Goal: Task Accomplishment & Management: Manage account settings

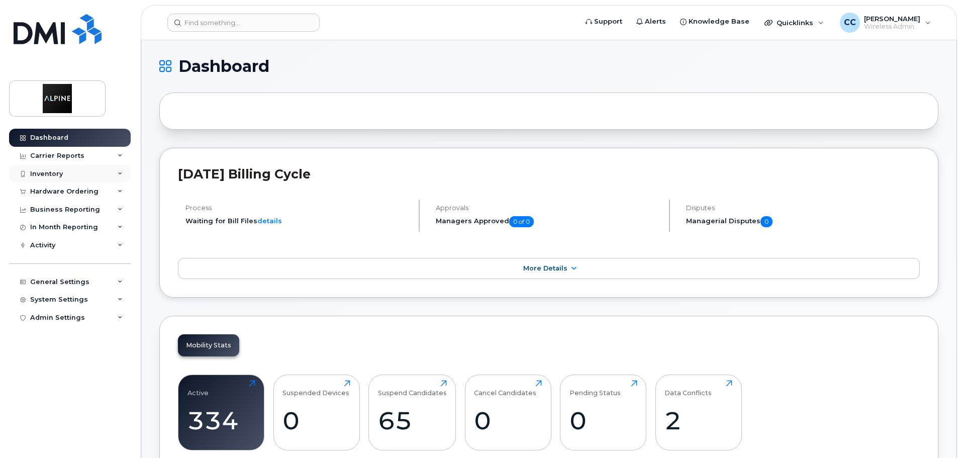
click at [71, 173] on div "Inventory" at bounding box center [70, 174] width 122 height 18
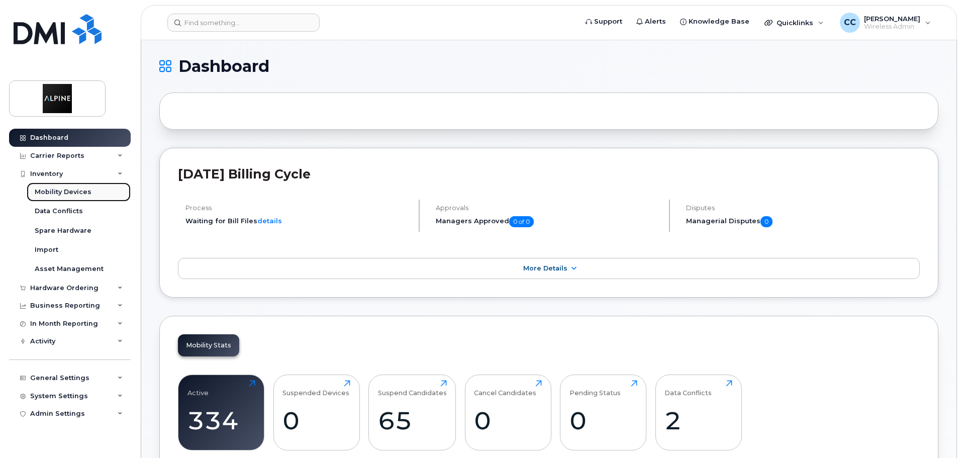
click at [77, 191] on div "Mobility Devices" at bounding box center [63, 191] width 57 height 9
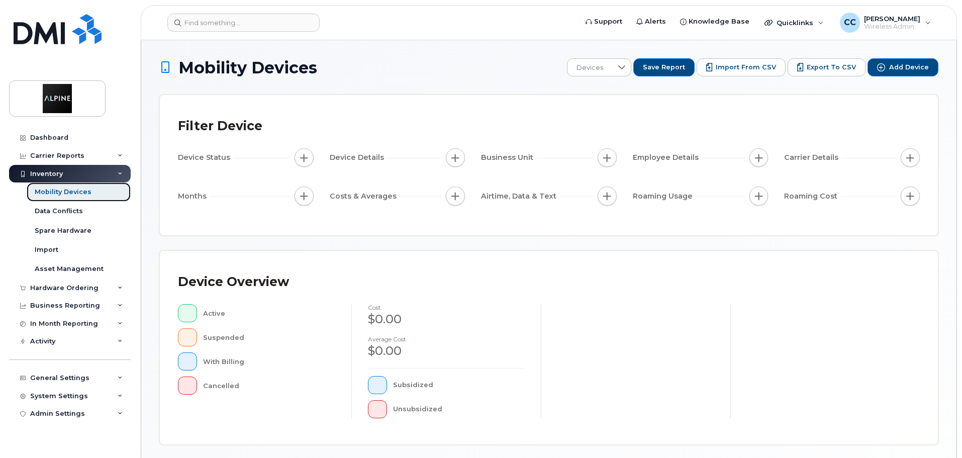
scroll to position [233, 0]
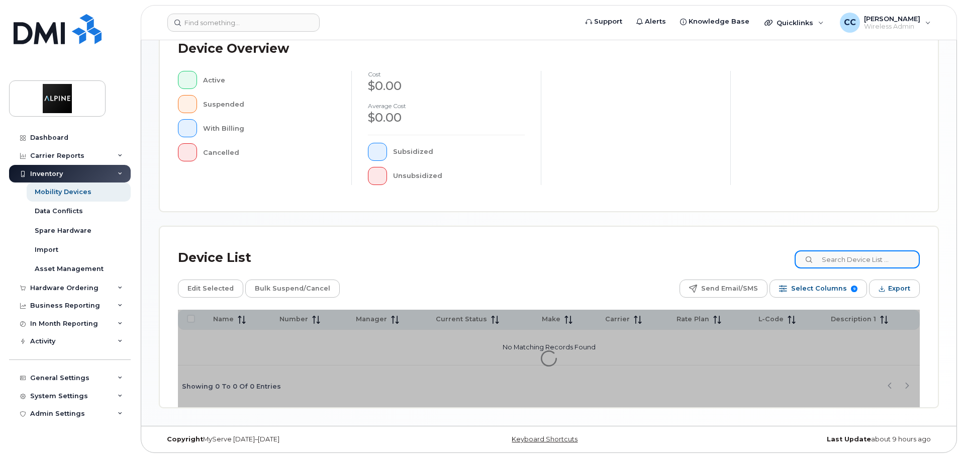
click at [861, 253] on input at bounding box center [857, 259] width 125 height 18
type input "ivana"
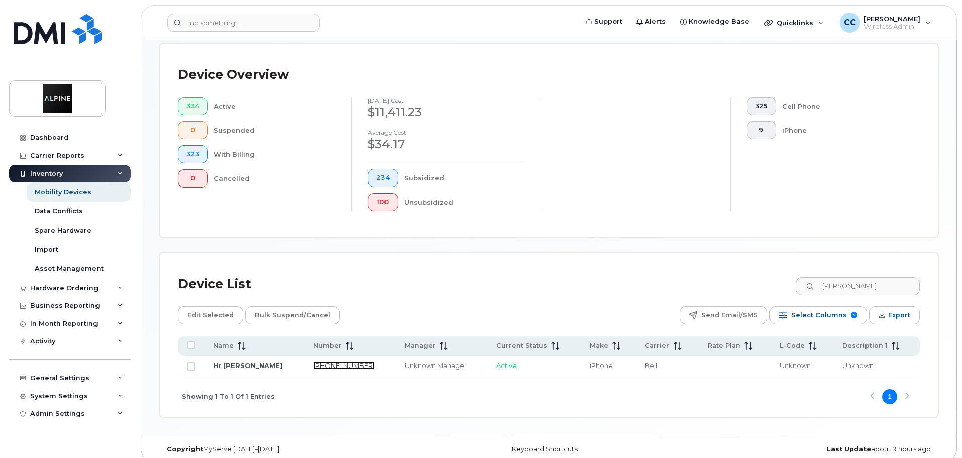
click at [331, 361] on link "604-340-5440" at bounding box center [344, 365] width 62 height 8
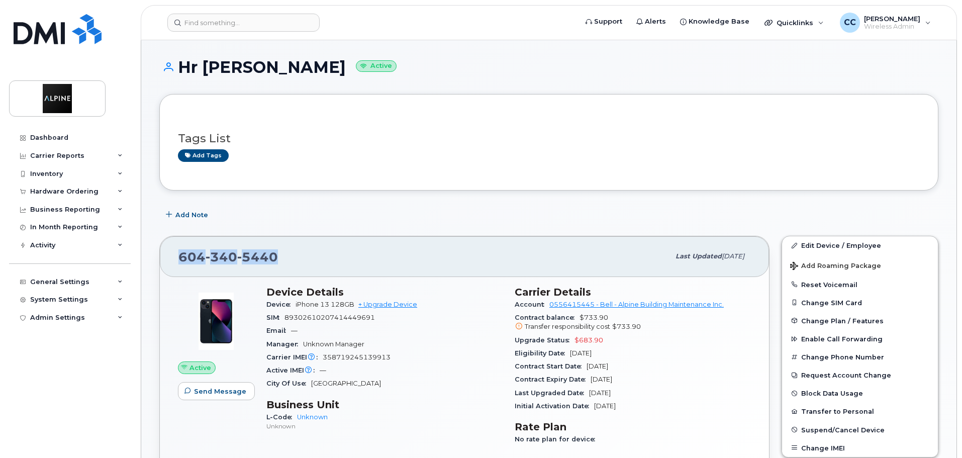
drag, startPoint x: 289, startPoint y: 255, endPoint x: 175, endPoint y: 258, distance: 114.1
click at [175, 258] on div "604 340 5440 Last updated Sep 08, 2025" at bounding box center [464, 256] width 609 height 40
copy span "604 340 5440"
click at [70, 173] on div "Inventory" at bounding box center [70, 174] width 122 height 18
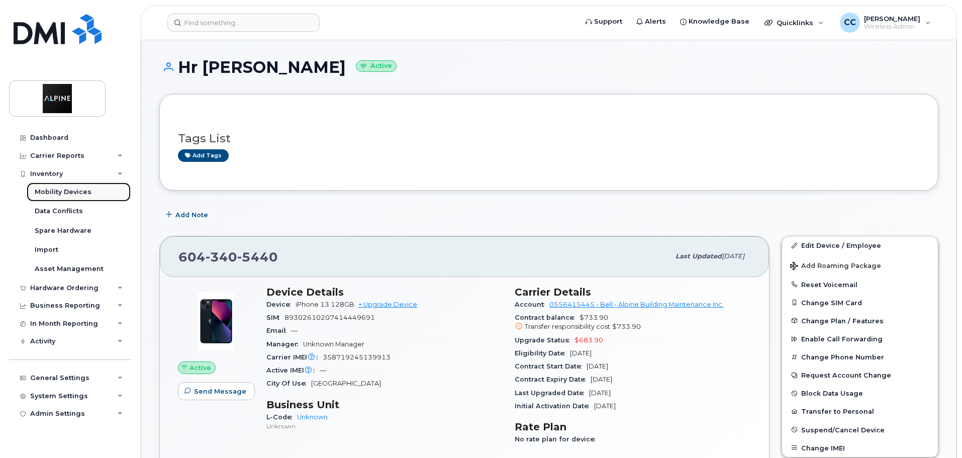
click at [67, 190] on div "Mobility Devices" at bounding box center [63, 191] width 57 height 9
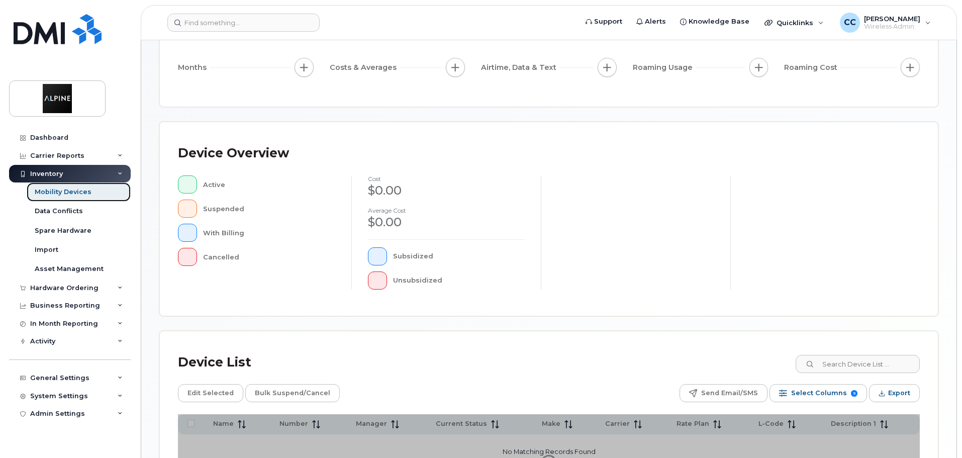
scroll to position [251, 0]
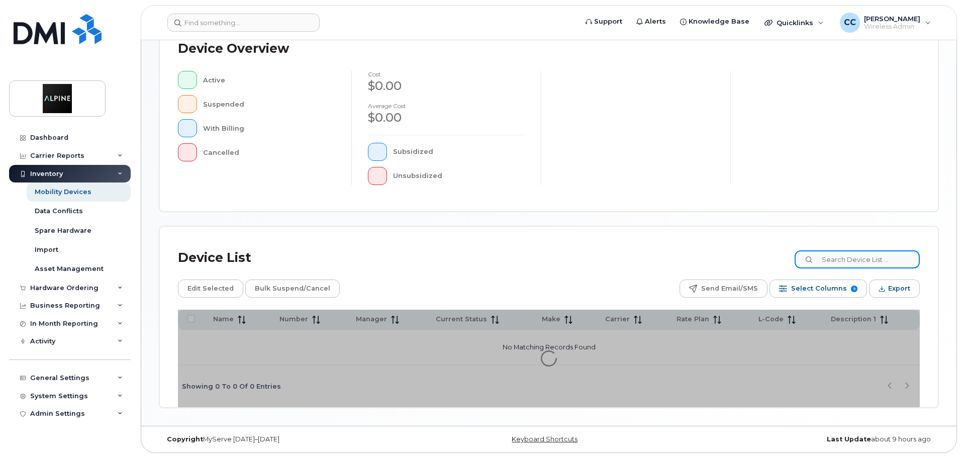
click at [840, 253] on input at bounding box center [857, 259] width 125 height 18
type input "tony"
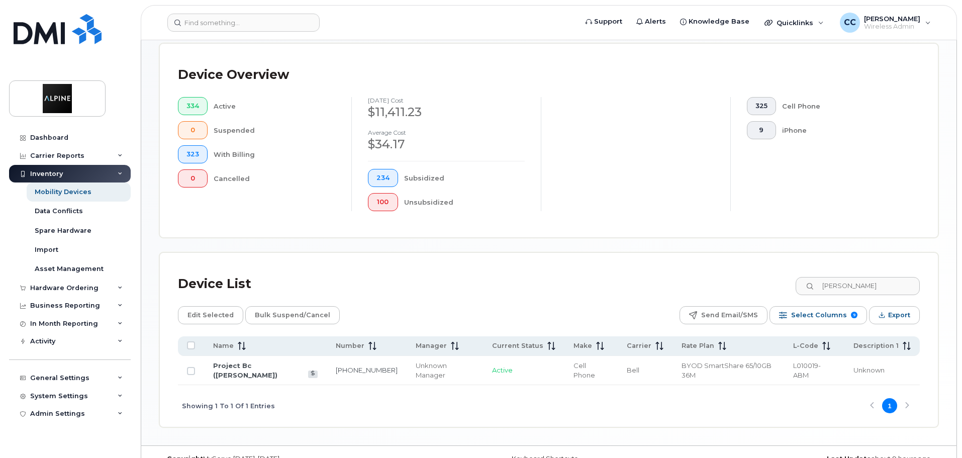
click at [573, 361] on span "Cell Phone" at bounding box center [584, 370] width 22 height 18
click at [268, 361] on link "Project Bc ([PERSON_NAME])" at bounding box center [245, 370] width 64 height 18
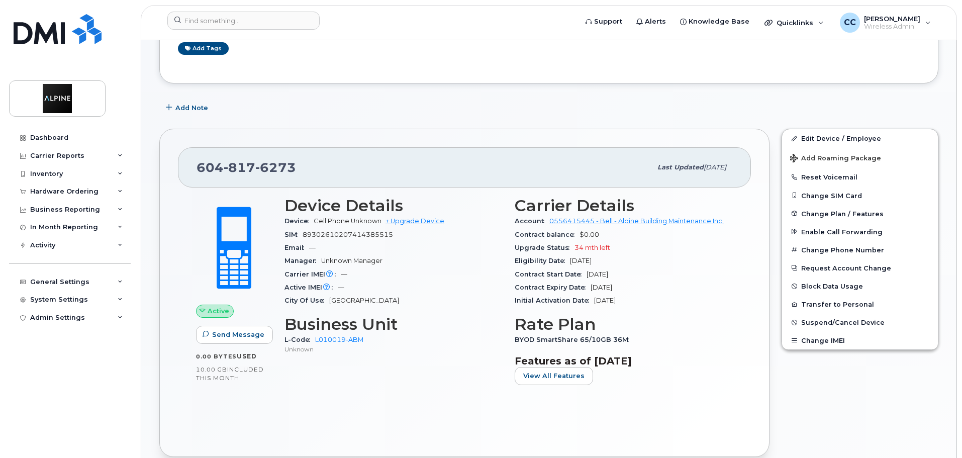
scroll to position [151, 0]
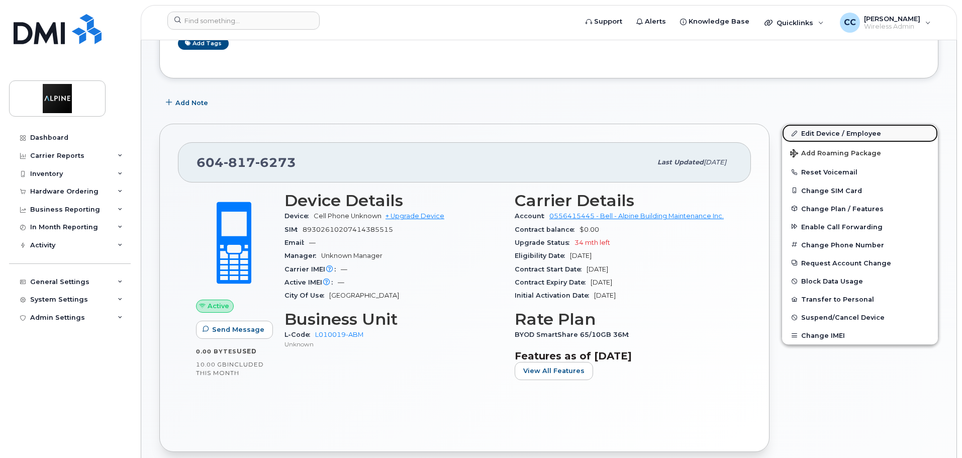
click at [838, 134] on link "Edit Device / Employee" at bounding box center [860, 133] width 156 height 18
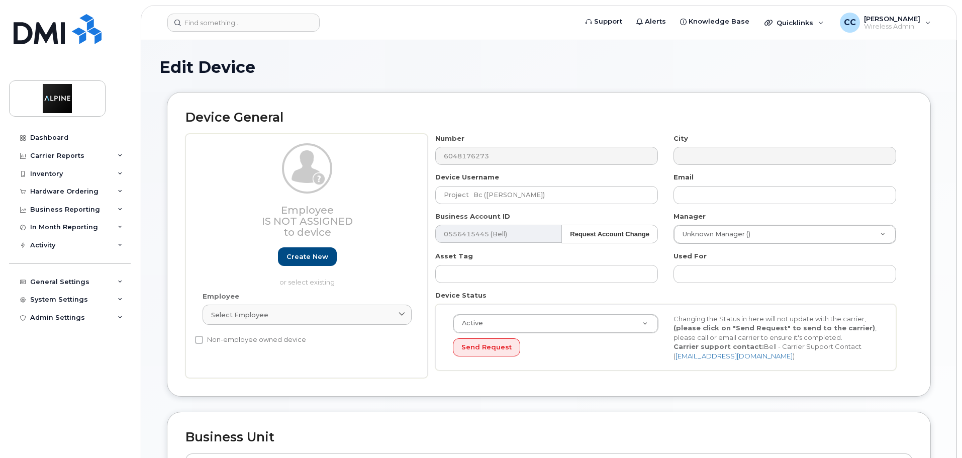
select select "35985226"
click at [512, 193] on input "Project Bc ([PERSON_NAME])" at bounding box center [546, 195] width 223 height 18
type input "Operations ON - [PERSON_NAME]"
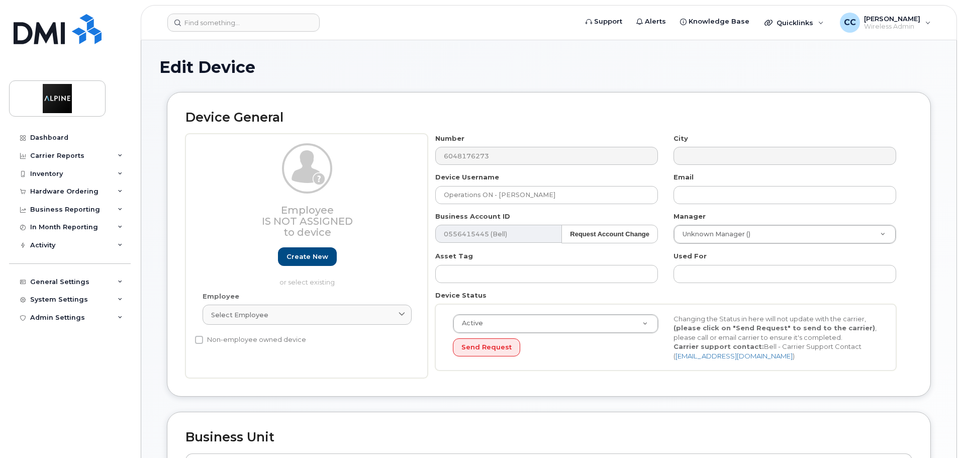
click at [654, 213] on div "Business Account ID 0556415445 (Bell) Request Account Change 14218" at bounding box center [547, 228] width 238 height 32
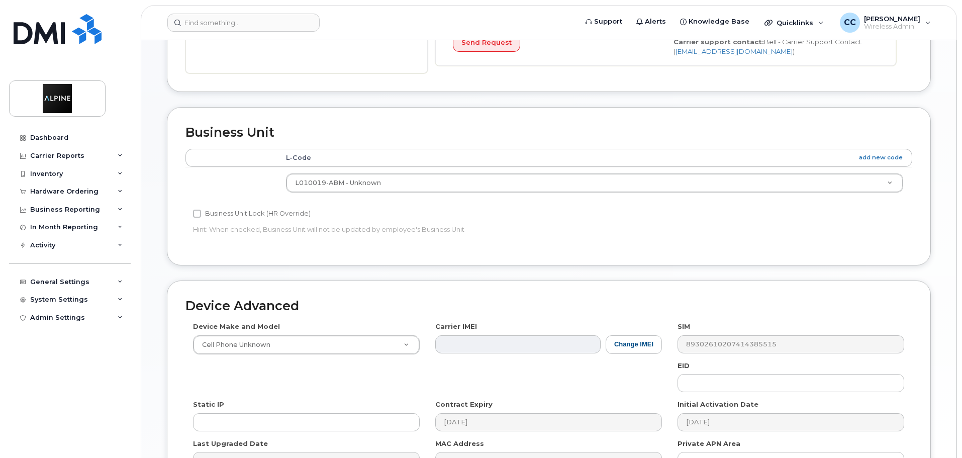
scroll to position [276, 0]
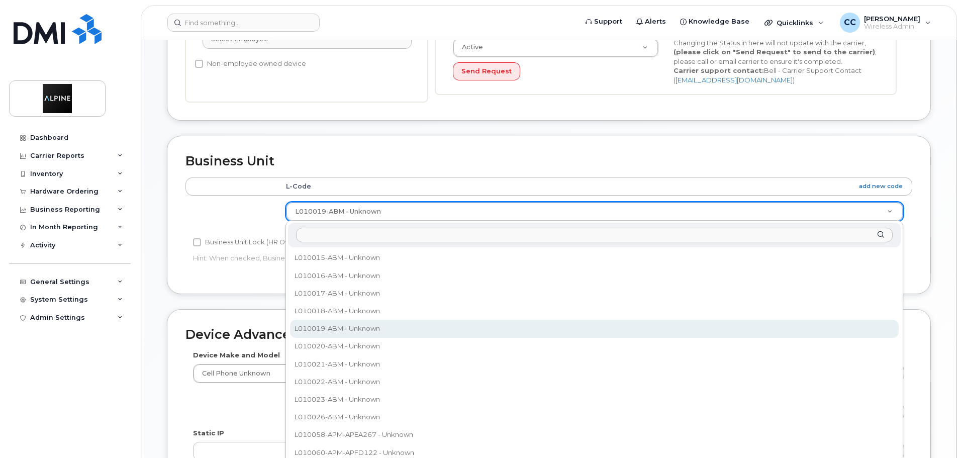
click at [346, 237] on input "text" at bounding box center [594, 235] width 597 height 15
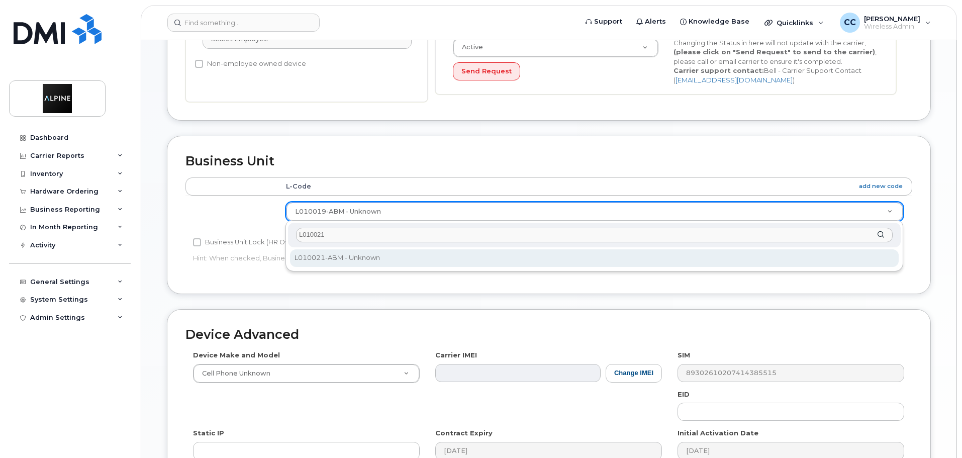
type input "L010021"
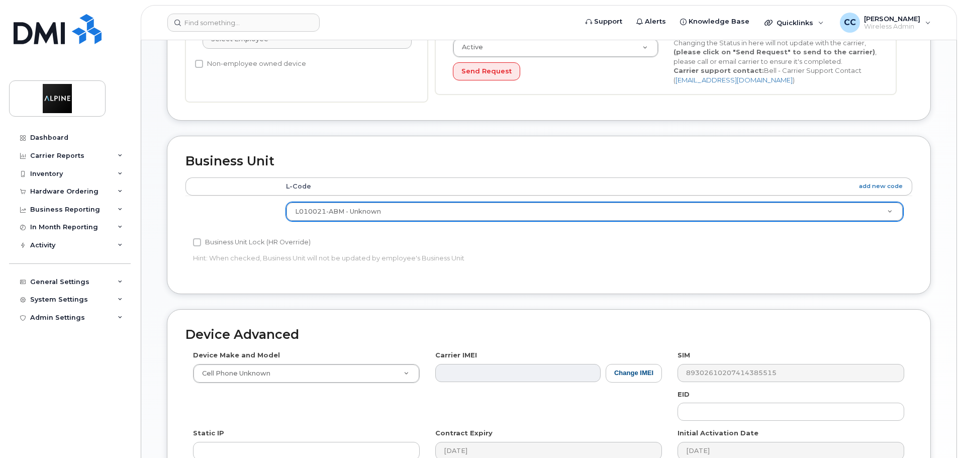
select select "35985153"
click at [441, 284] on div "Business Unit Accounting Categories Rules L-Code add new code L010021-ABM - Unk…" at bounding box center [549, 215] width 764 height 158
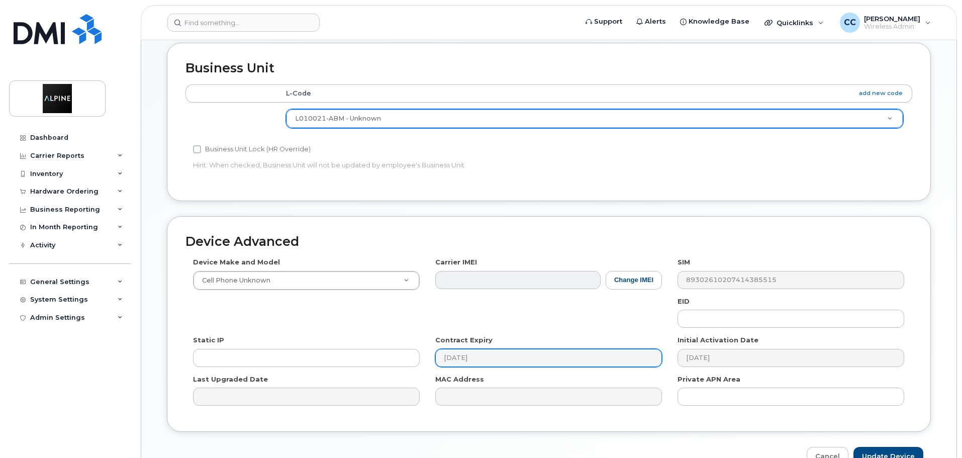
scroll to position [427, 0]
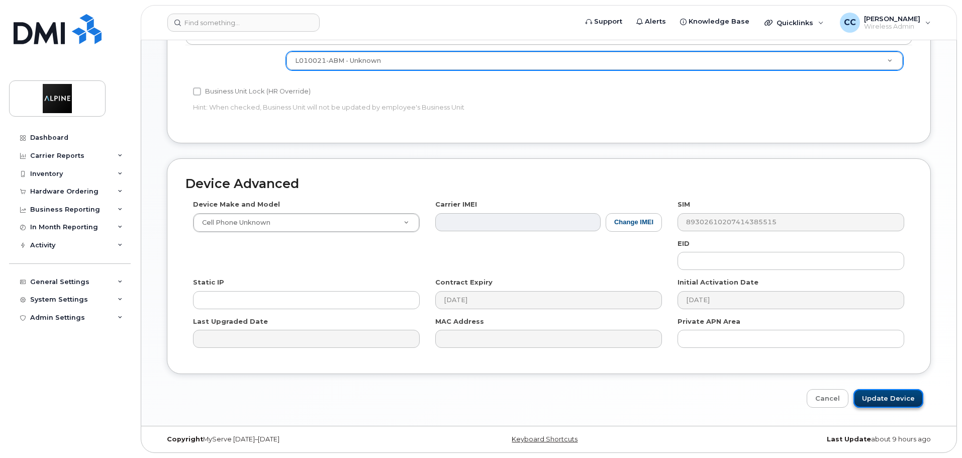
click at [889, 399] on input "Update Device" at bounding box center [888, 398] width 70 height 19
type input "Saving..."
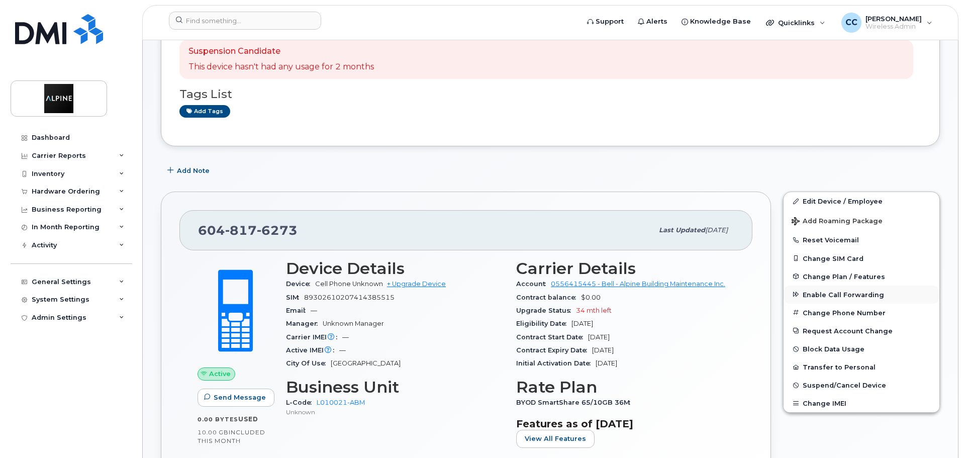
scroll to position [101, 0]
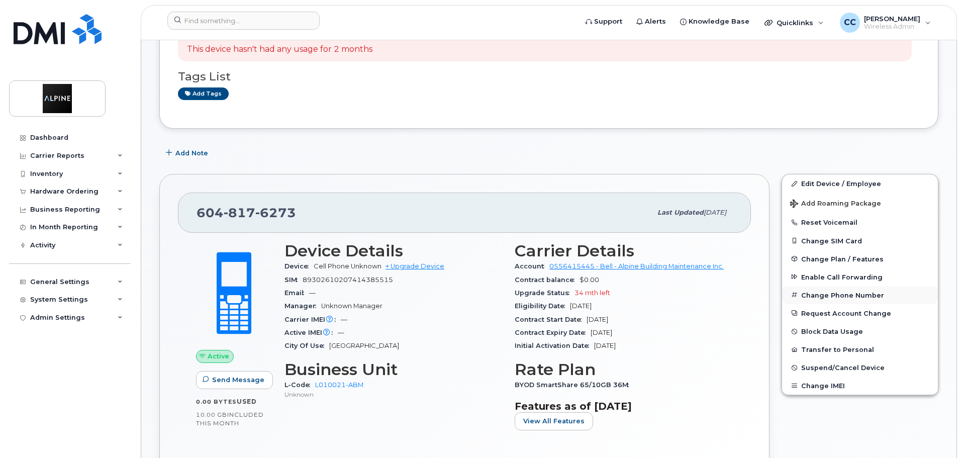
click at [841, 297] on button "Change Phone Number" at bounding box center [860, 295] width 156 height 18
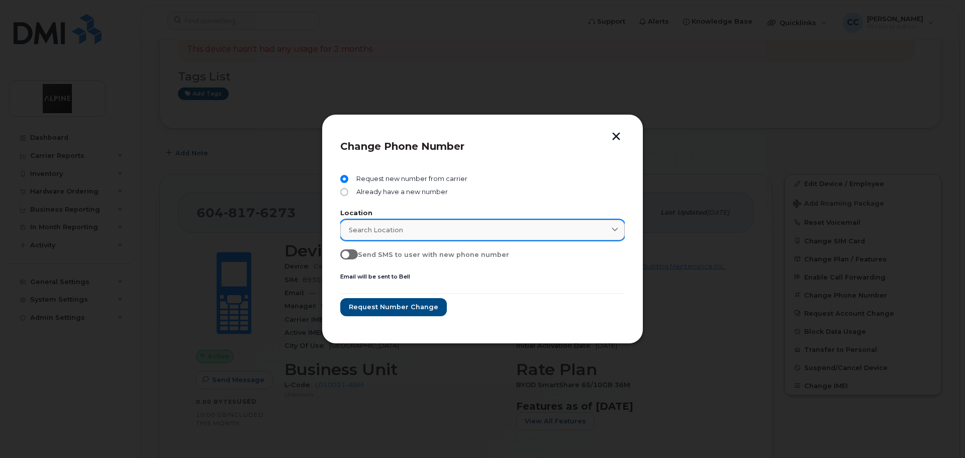
click at [403, 227] on div "Search location" at bounding box center [482, 230] width 267 height 10
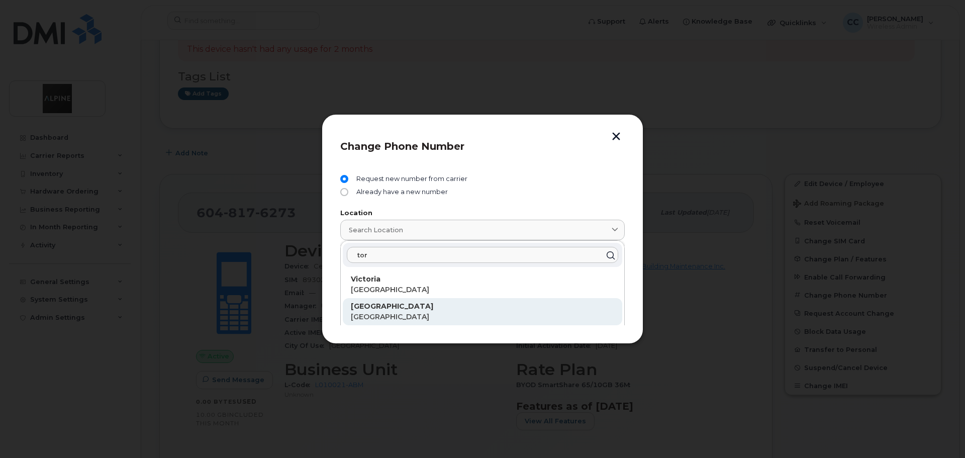
type input "tor"
click at [406, 304] on p "[GEOGRAPHIC_DATA]" at bounding box center [482, 306] width 263 height 11
type input "[GEOGRAPHIC_DATA]"
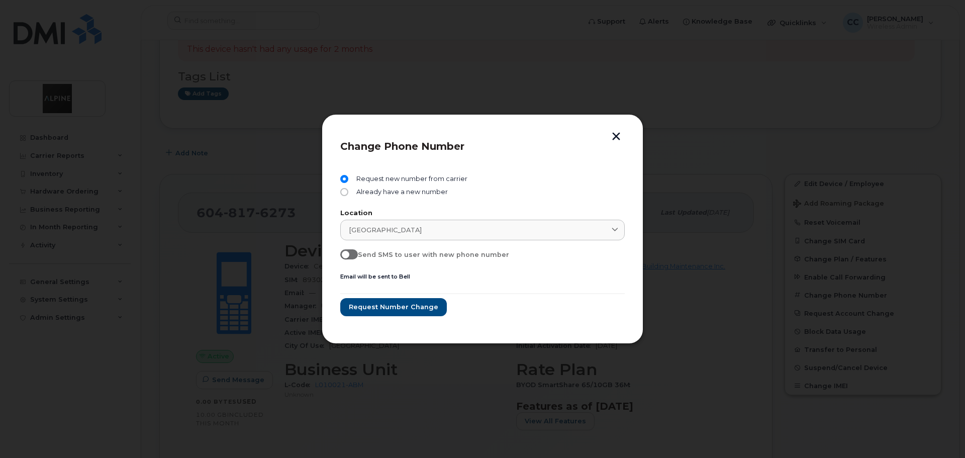
click at [439, 276] on form "Request new number from carrier Already have a new number Location [GEOGRAPHIC_…" at bounding box center [482, 245] width 284 height 141
click at [398, 304] on span "Request number change" at bounding box center [392, 307] width 89 height 10
